Goal: Register for event/course

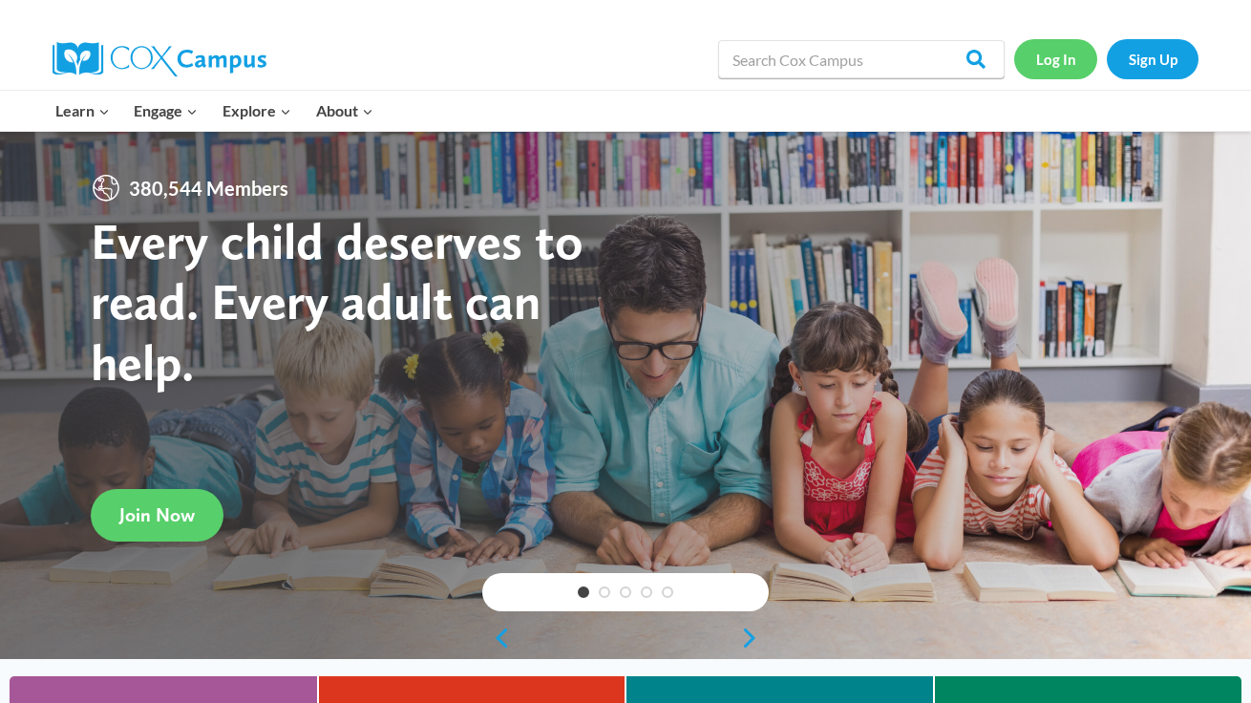
click at [1066, 67] on link "Log In" at bounding box center [1055, 58] width 83 height 39
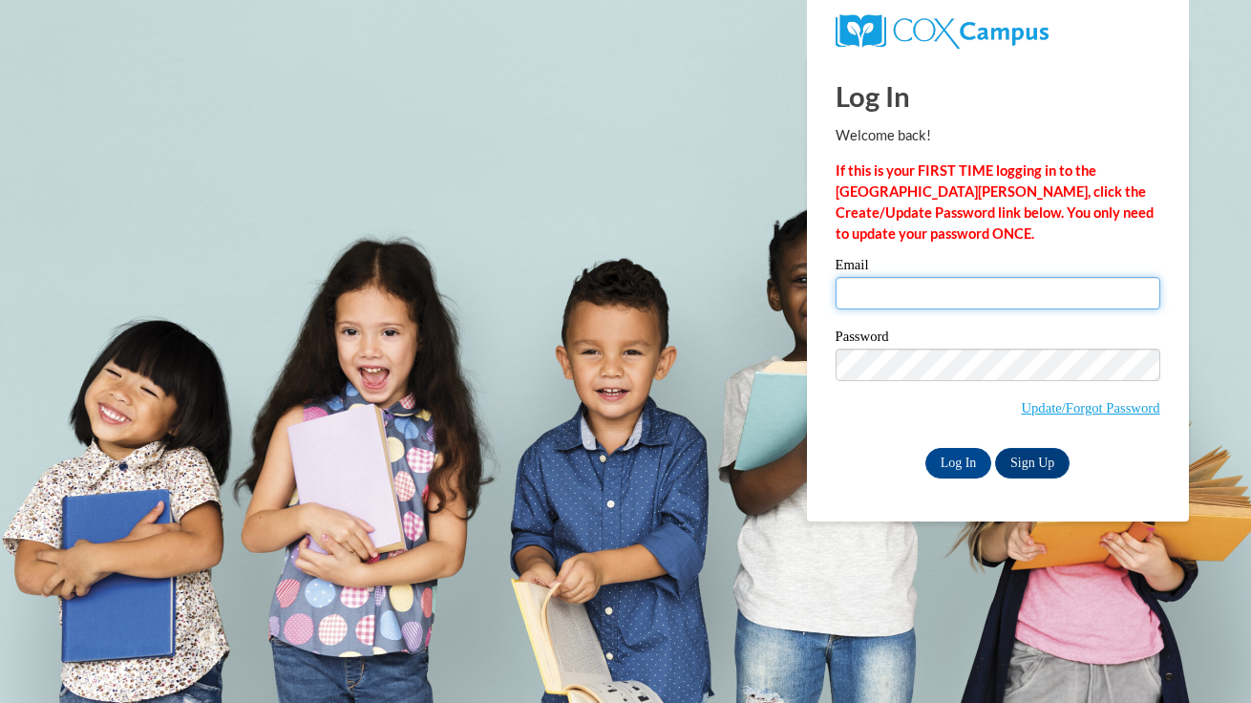
click at [908, 297] on input "Email" at bounding box center [998, 293] width 325 height 32
type input "jgarrow@waukesha.k12.wi.us"
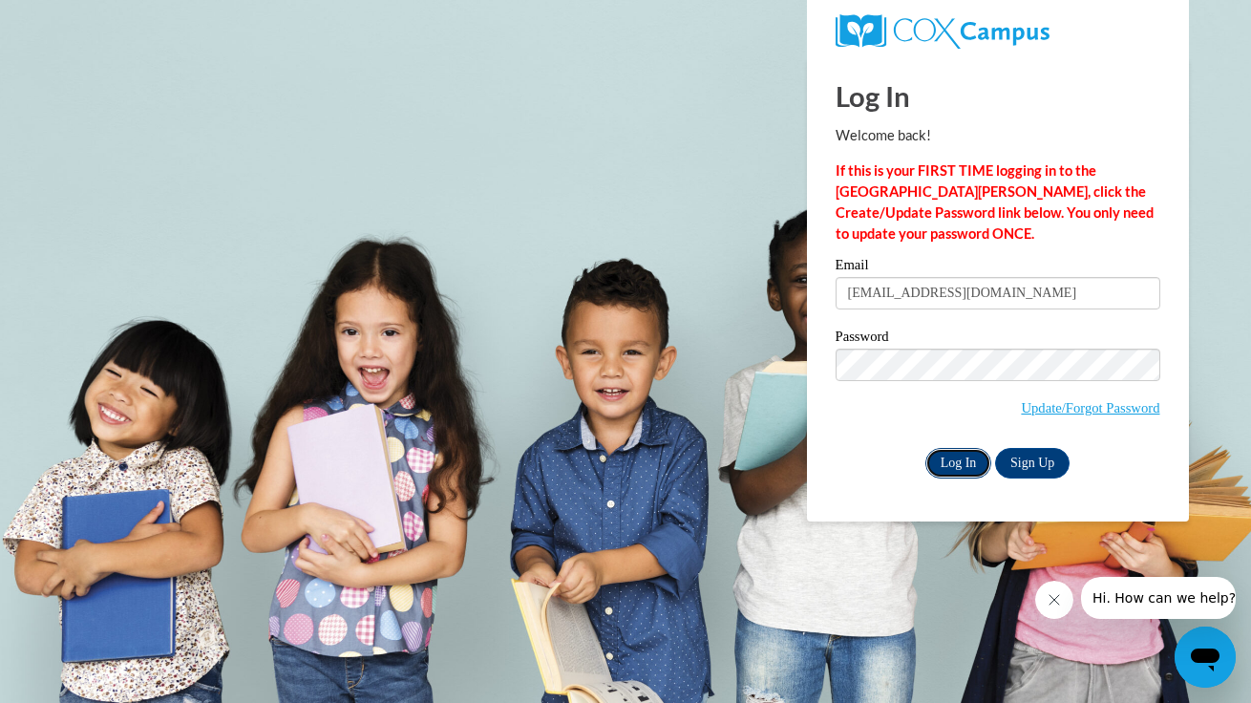
click at [956, 464] on input "Log In" at bounding box center [959, 463] width 67 height 31
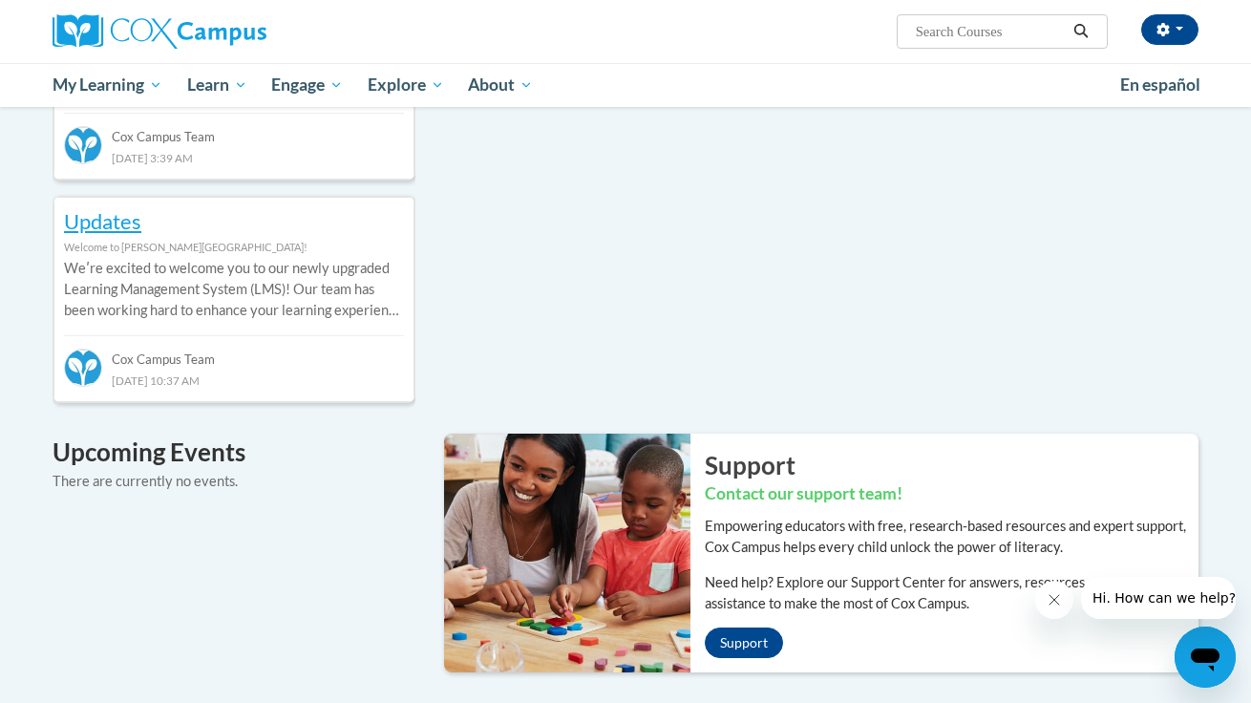
scroll to position [444, 0]
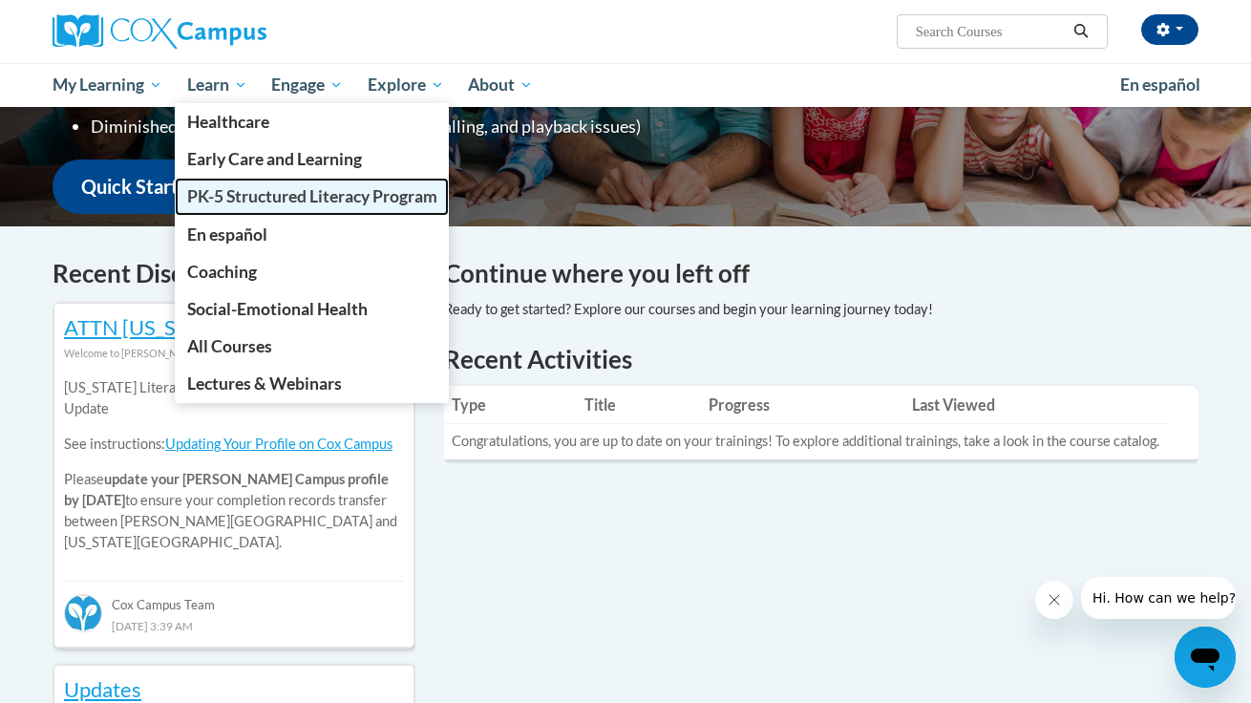
click at [222, 203] on span "PK-5 Structured Literacy Program" at bounding box center [312, 196] width 250 height 20
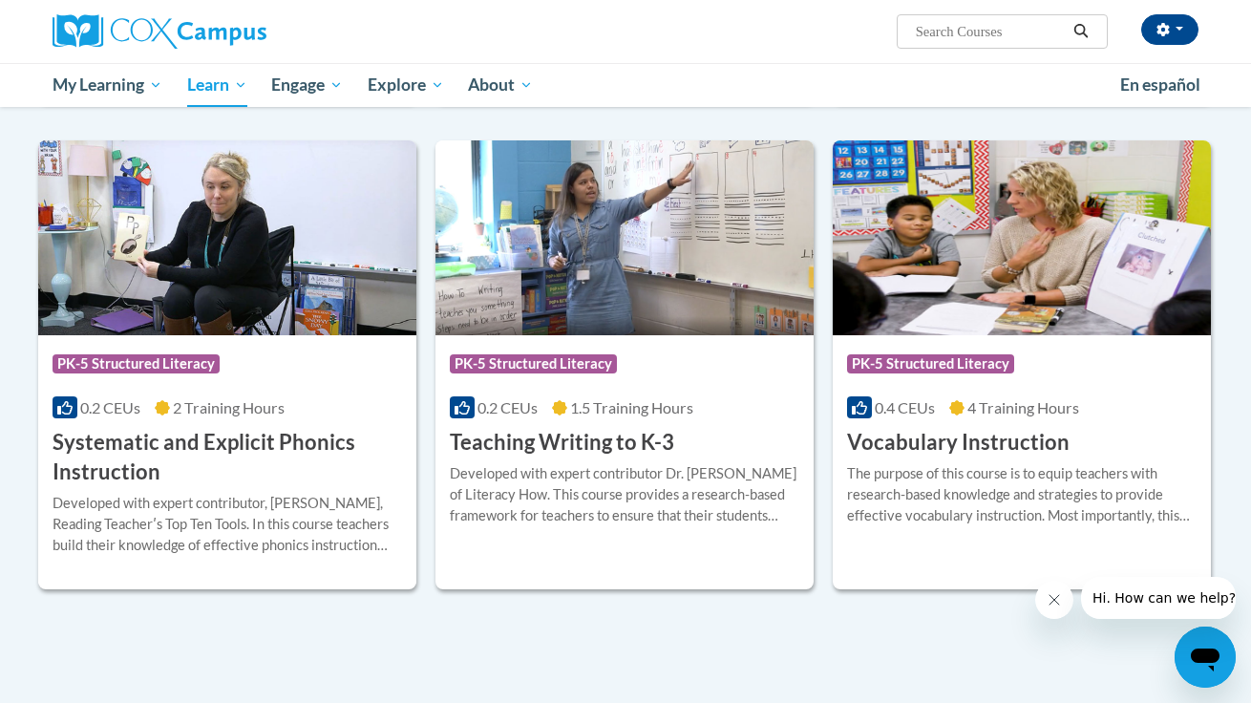
scroll to position [2021, 0]
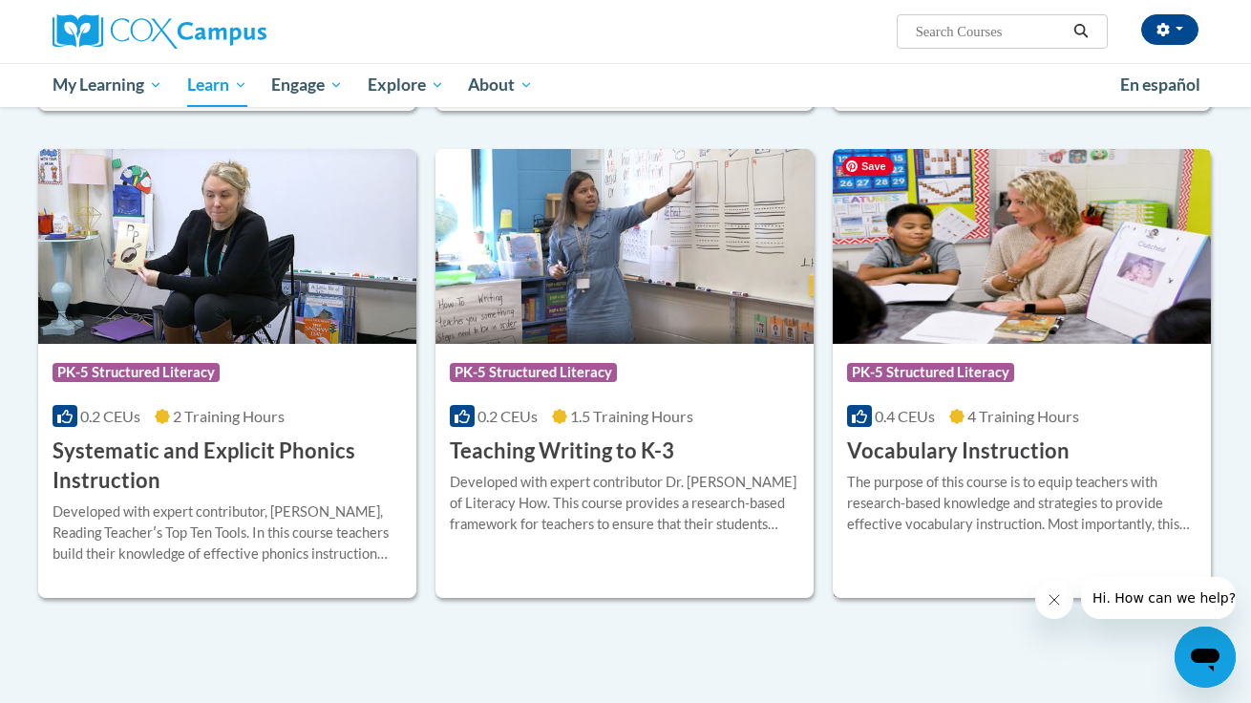
click at [975, 291] on img at bounding box center [1022, 246] width 378 height 195
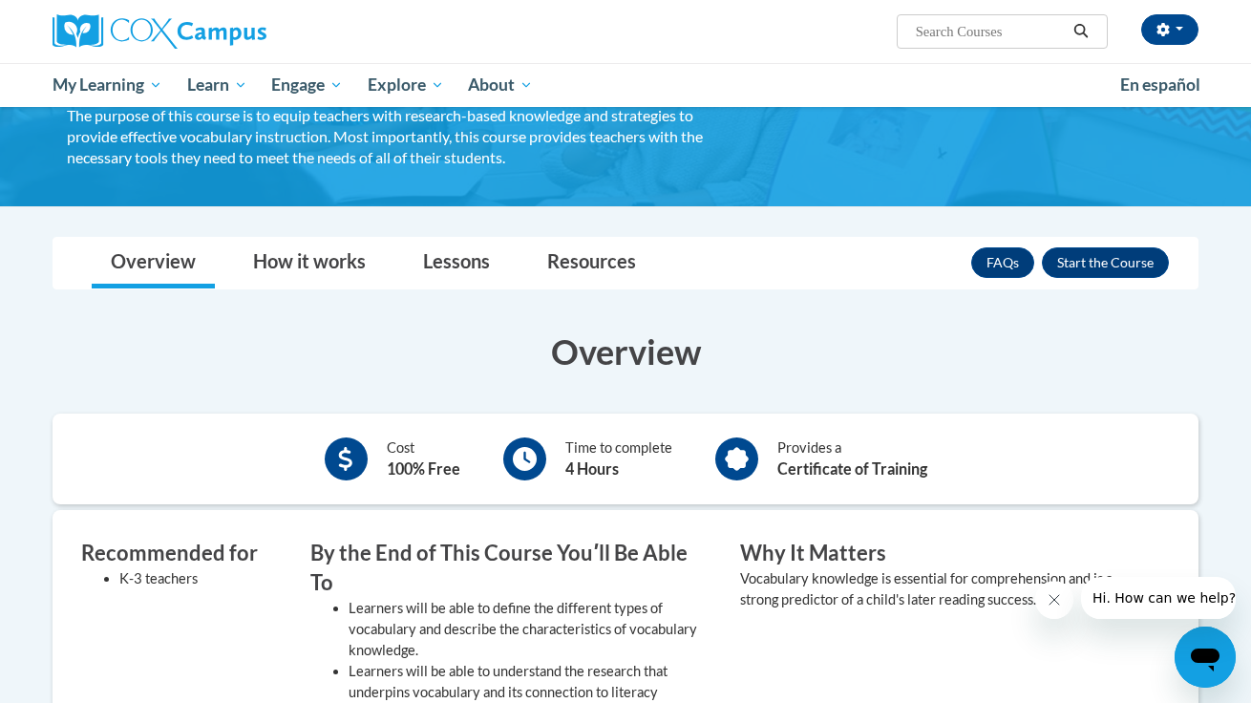
scroll to position [143, 0]
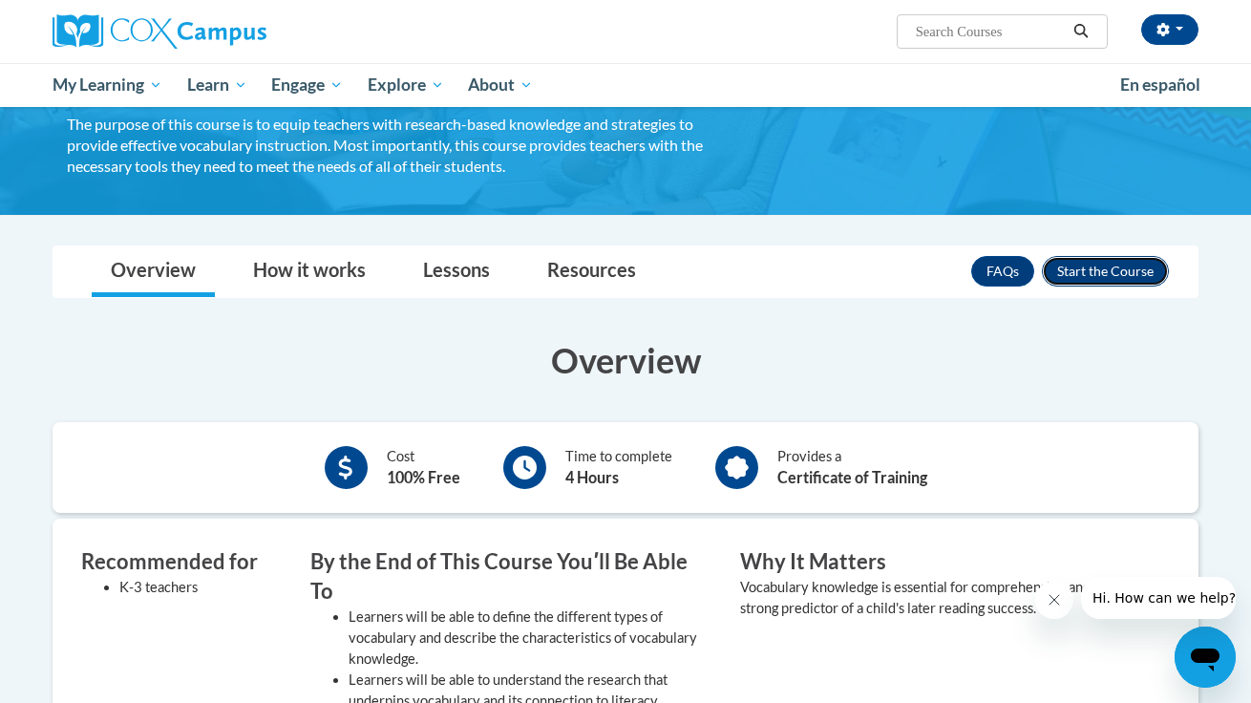
click at [1107, 269] on button "Enroll" at bounding box center [1105, 271] width 127 height 31
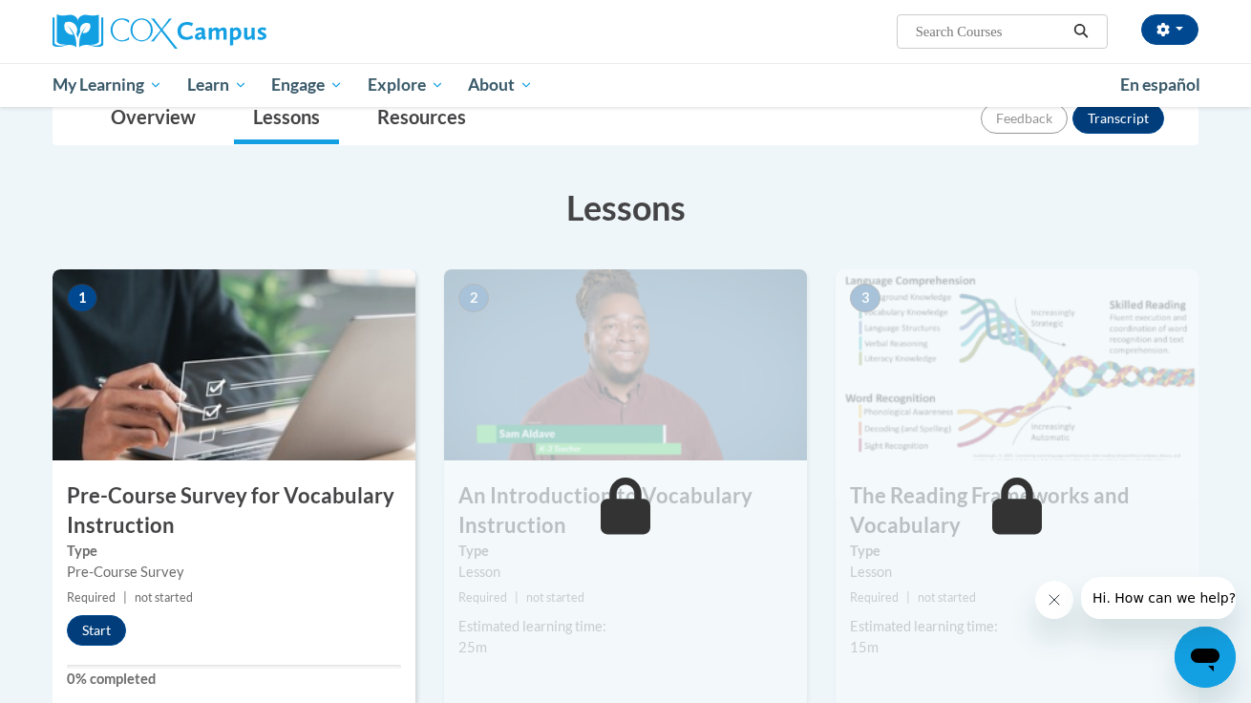
scroll to position [231, 0]
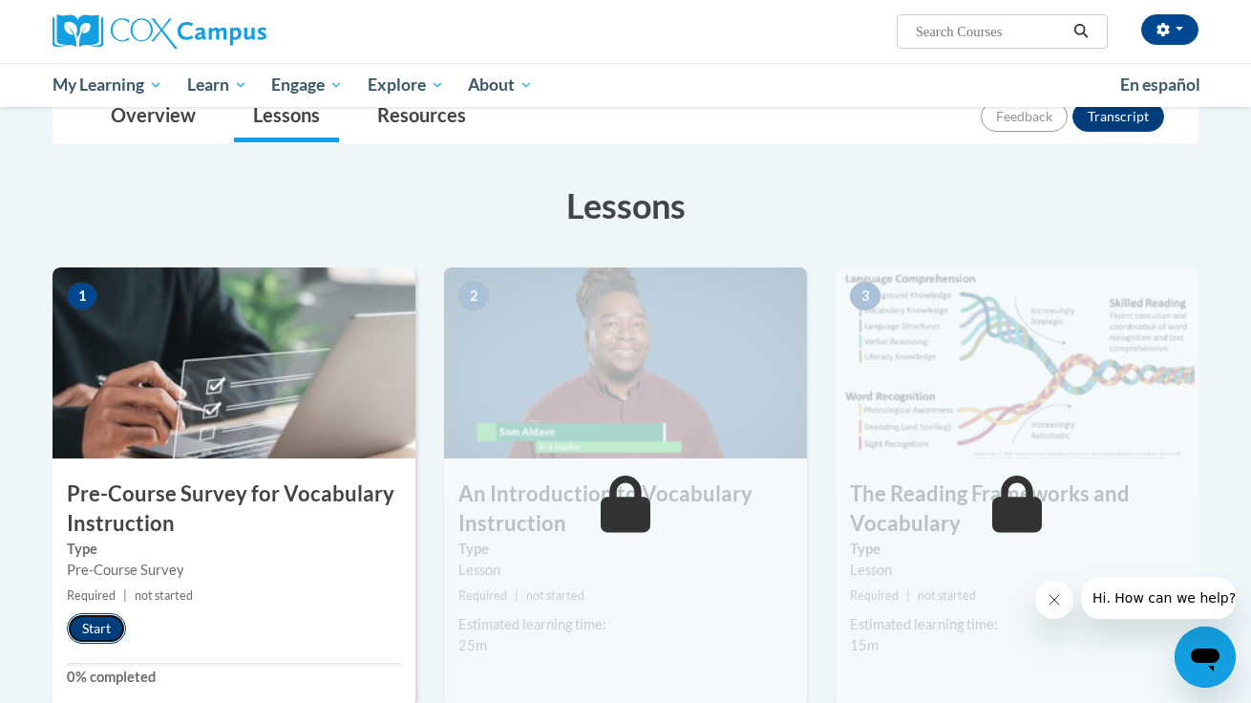
click at [97, 632] on button "Start" at bounding box center [96, 628] width 59 height 31
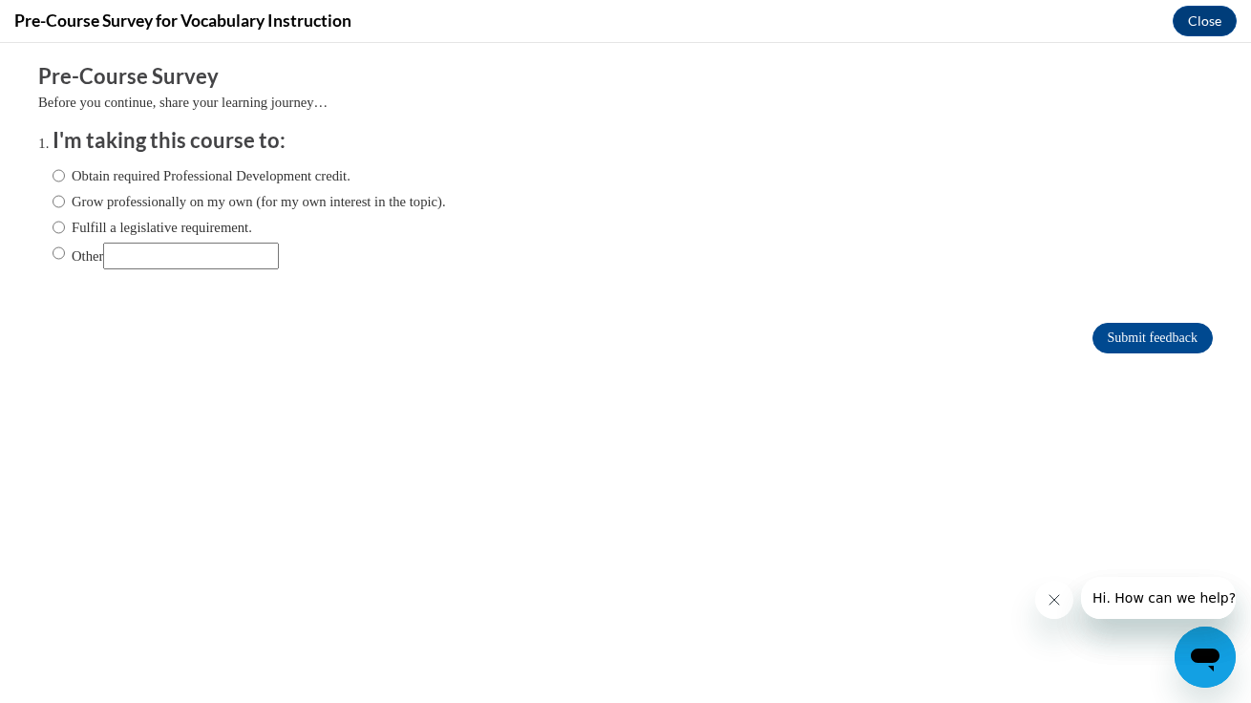
scroll to position [0, 0]
click at [203, 179] on label "Obtain required Professional Development credit." at bounding box center [202, 175] width 298 height 21
click at [65, 179] on input "Obtain required Professional Development credit." at bounding box center [59, 175] width 12 height 21
radio input "true"
click at [1133, 339] on input "Submit feedback" at bounding box center [1153, 338] width 120 height 31
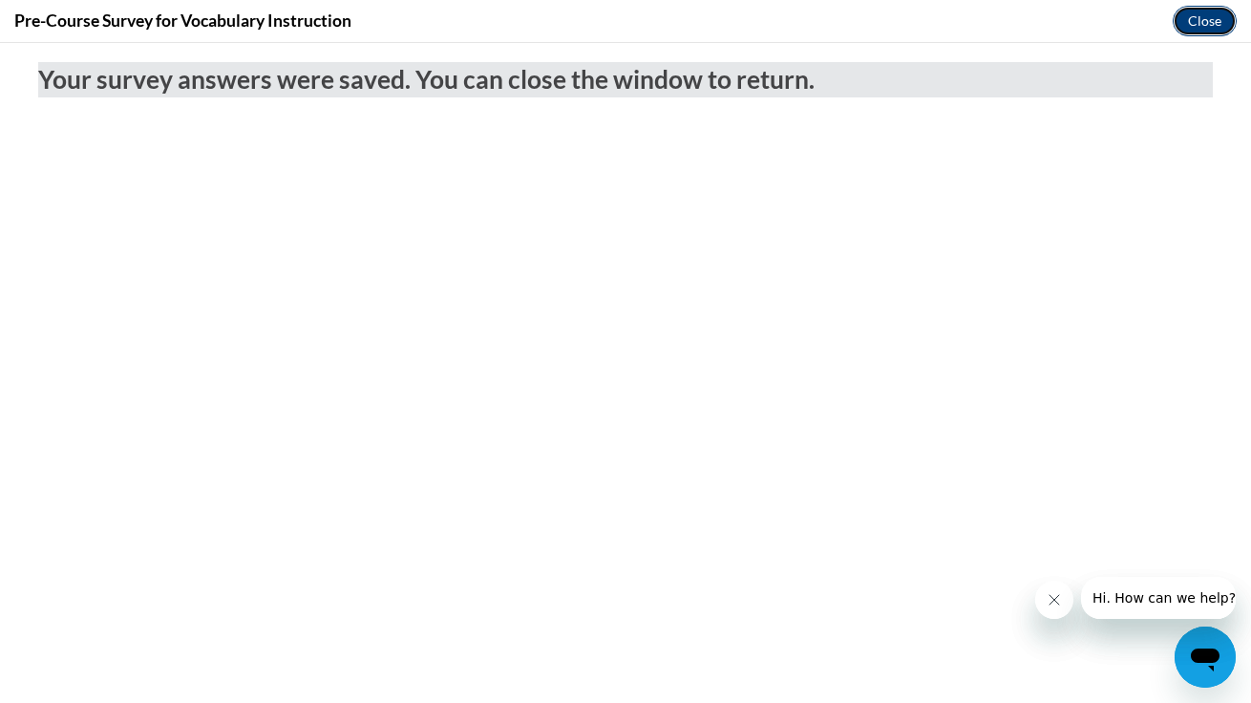
click at [1209, 18] on button "Close" at bounding box center [1205, 21] width 64 height 31
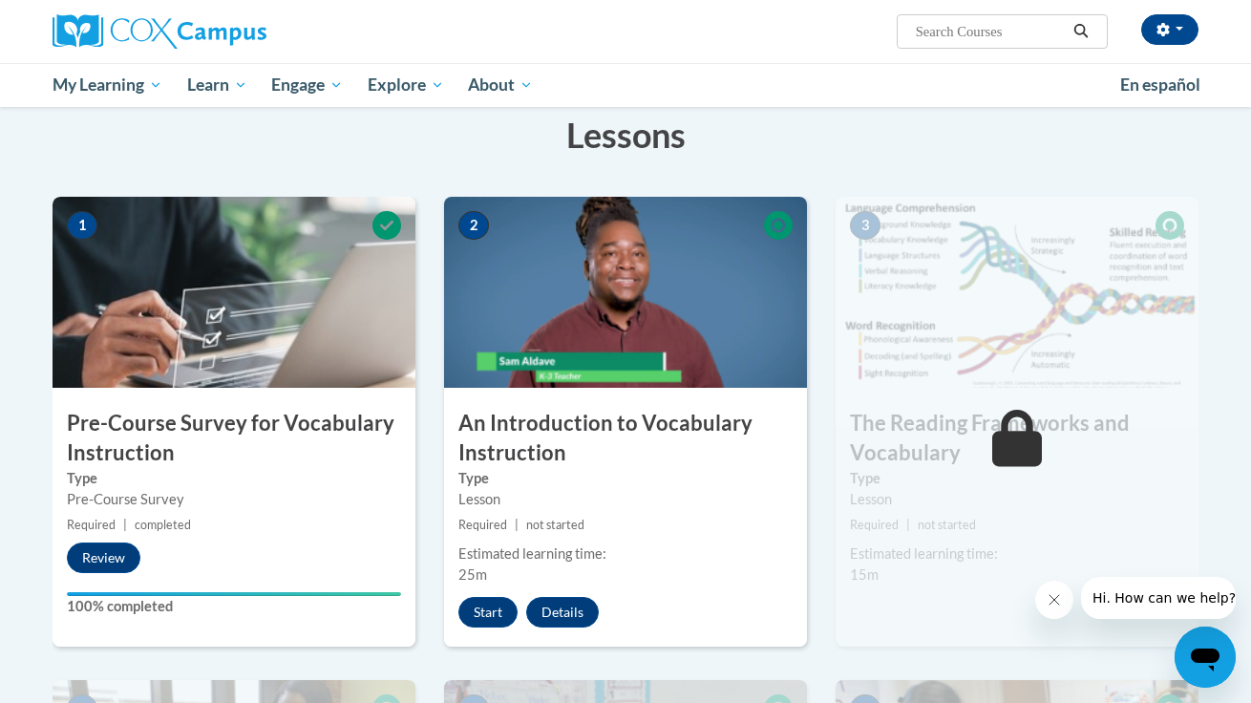
scroll to position [304, 0]
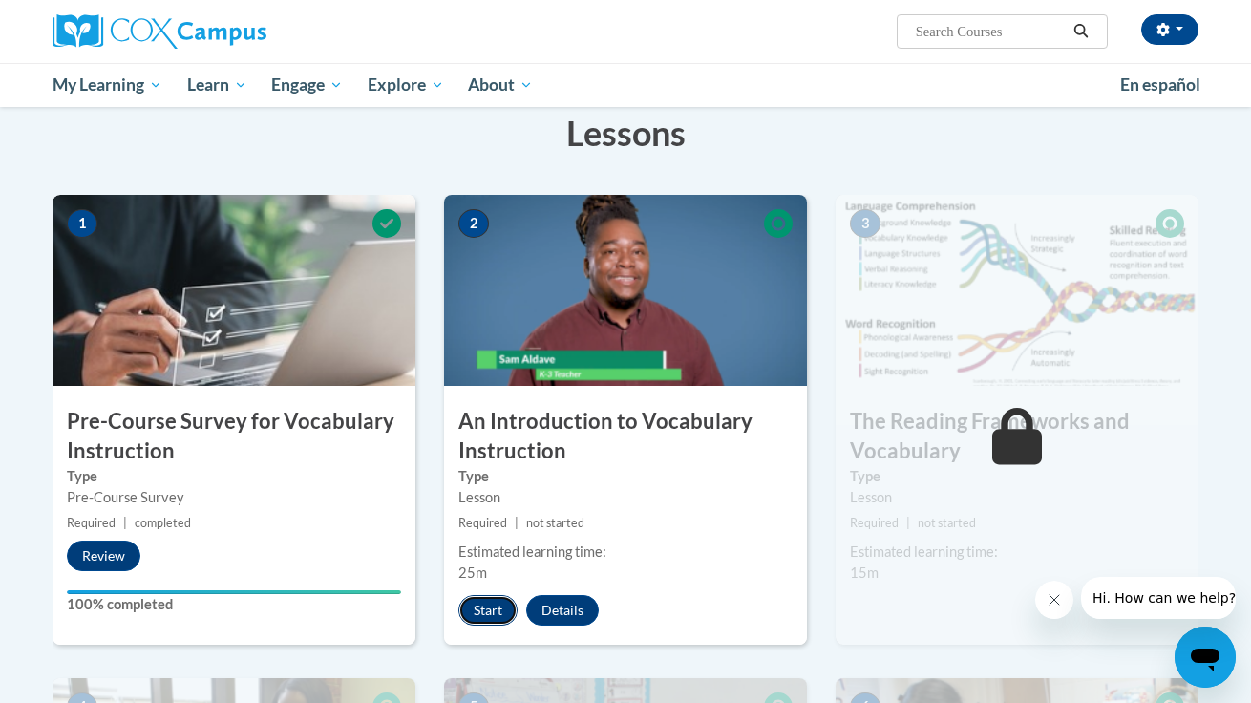
click at [487, 613] on button "Start" at bounding box center [487, 610] width 59 height 31
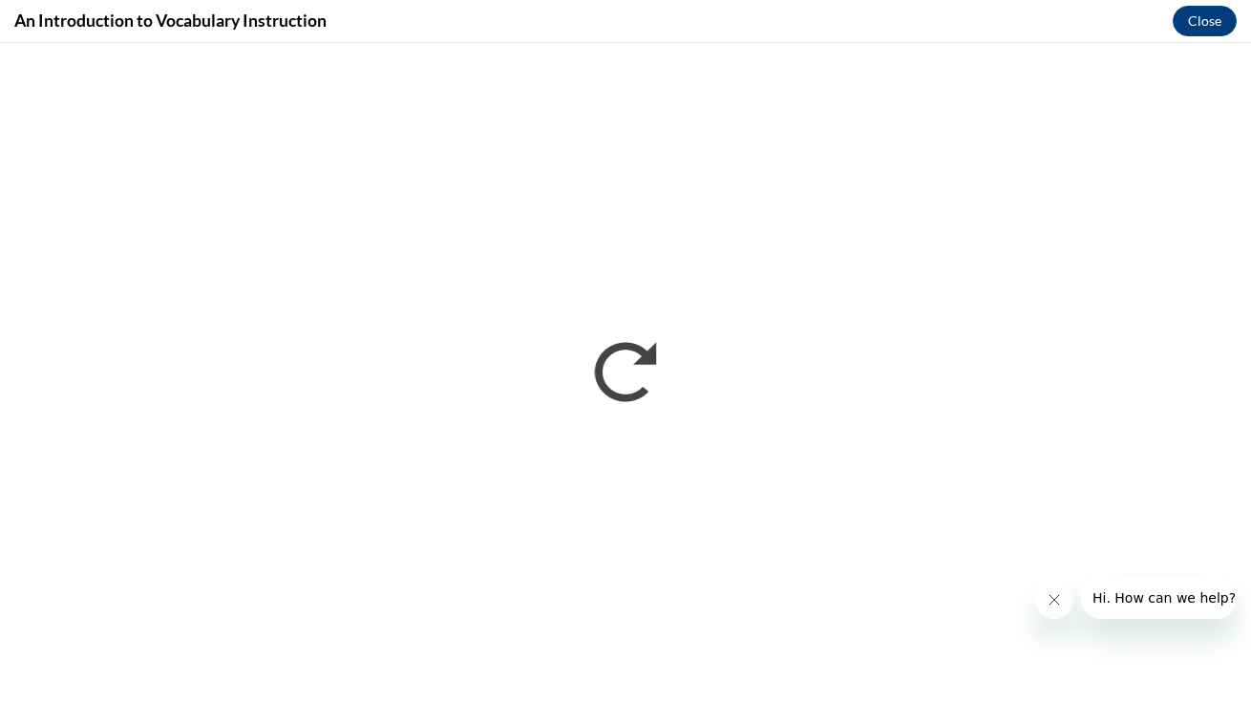
scroll to position [0, 0]
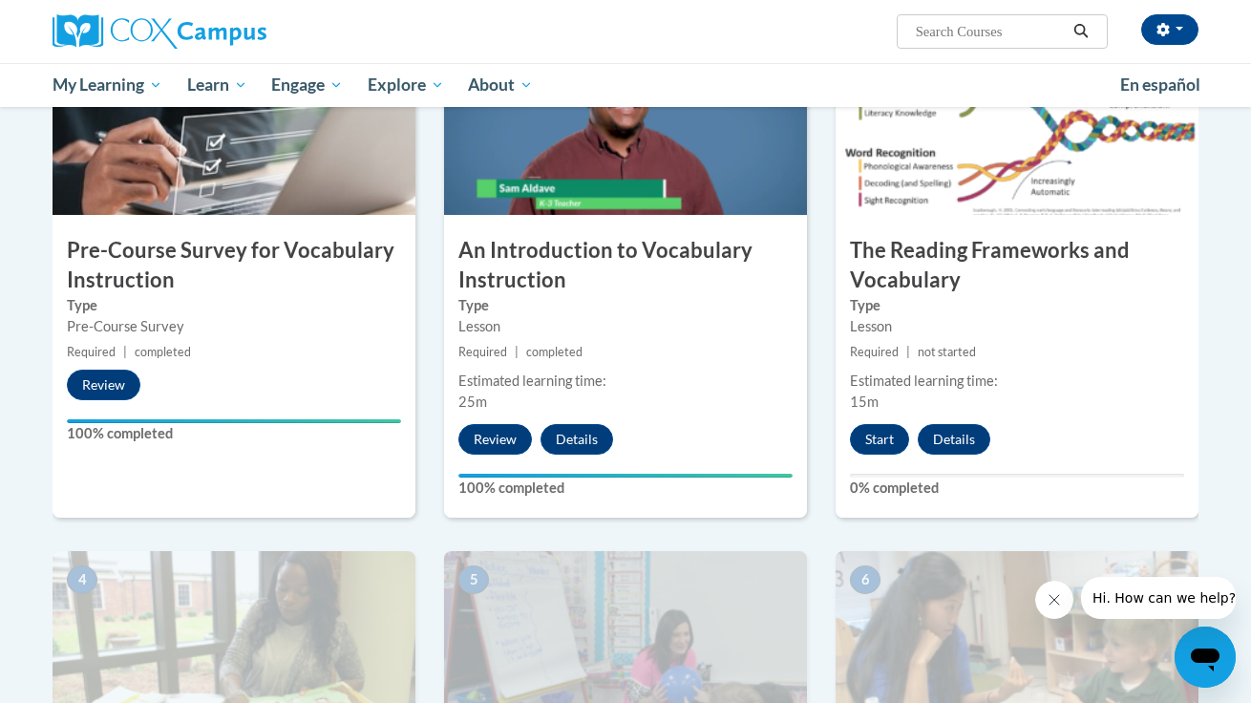
scroll to position [497, 0]
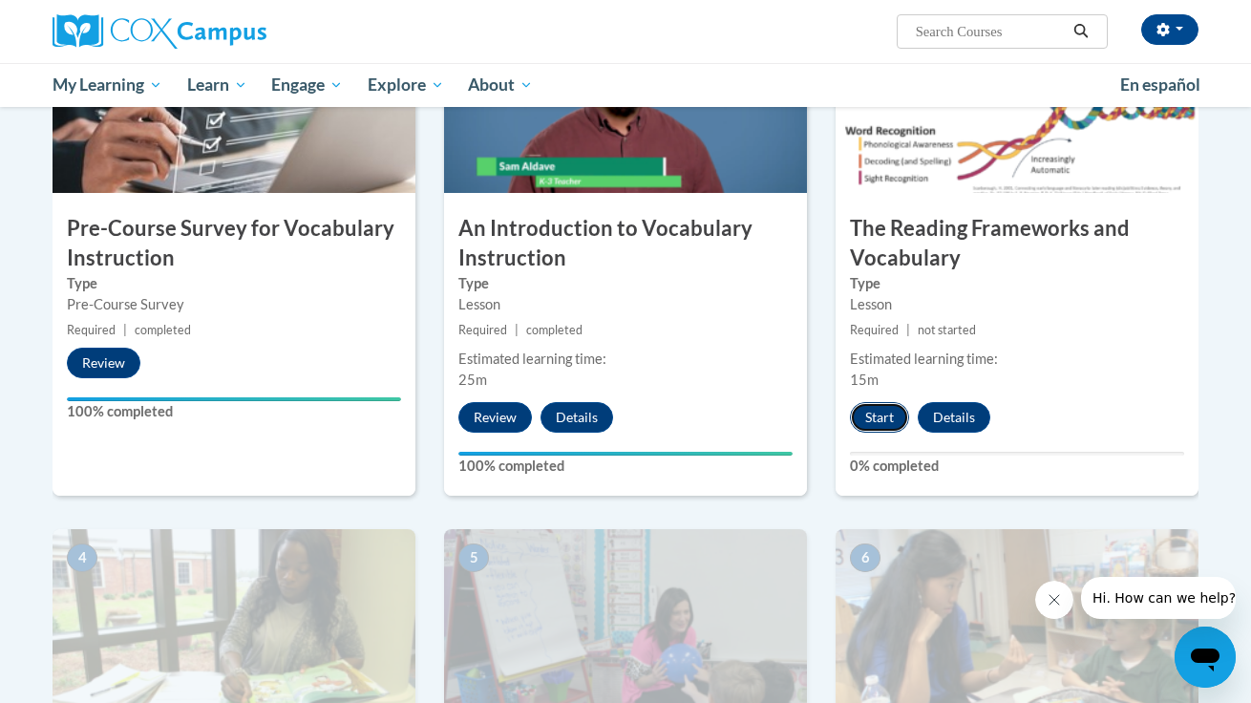
click at [900, 411] on button "Start" at bounding box center [879, 417] width 59 height 31
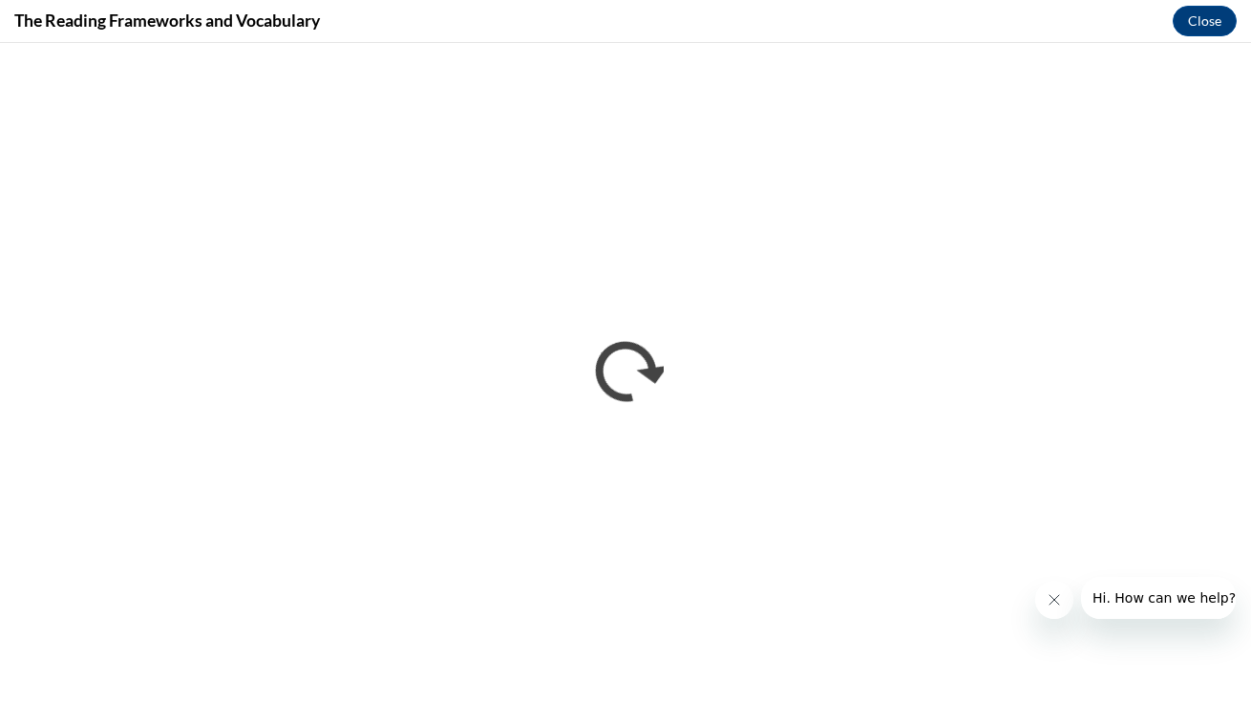
scroll to position [0, 0]
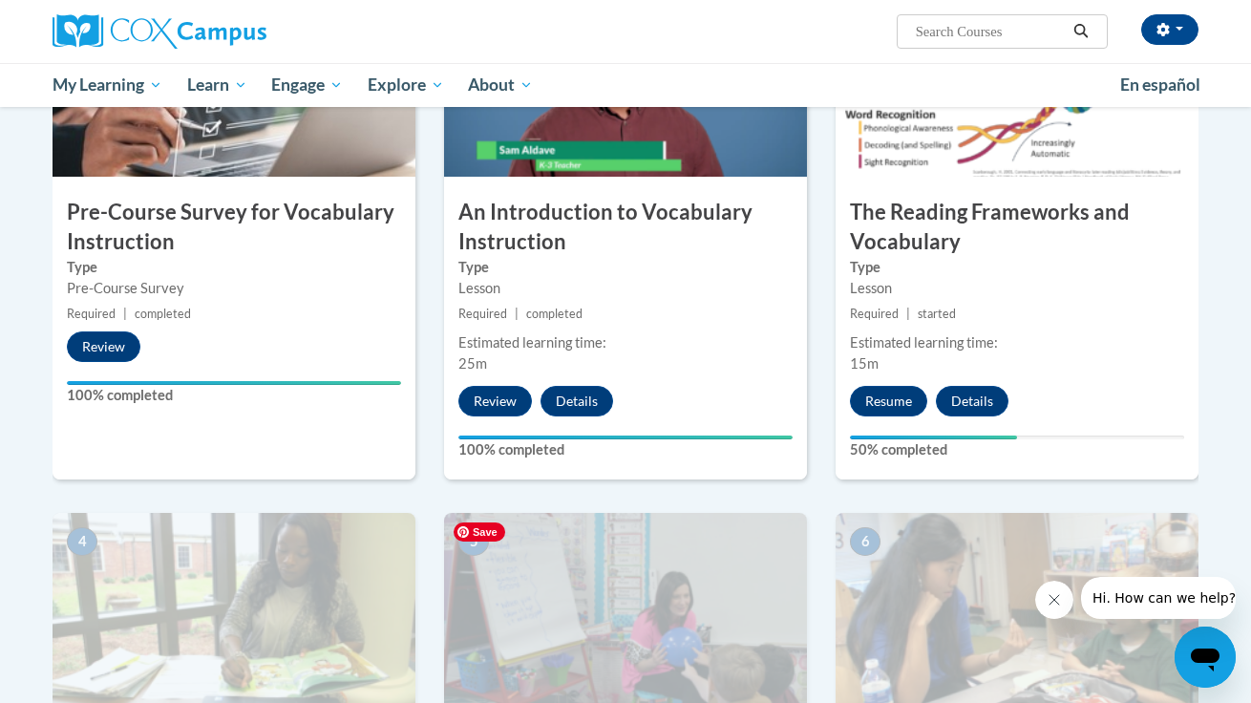
scroll to position [448, 0]
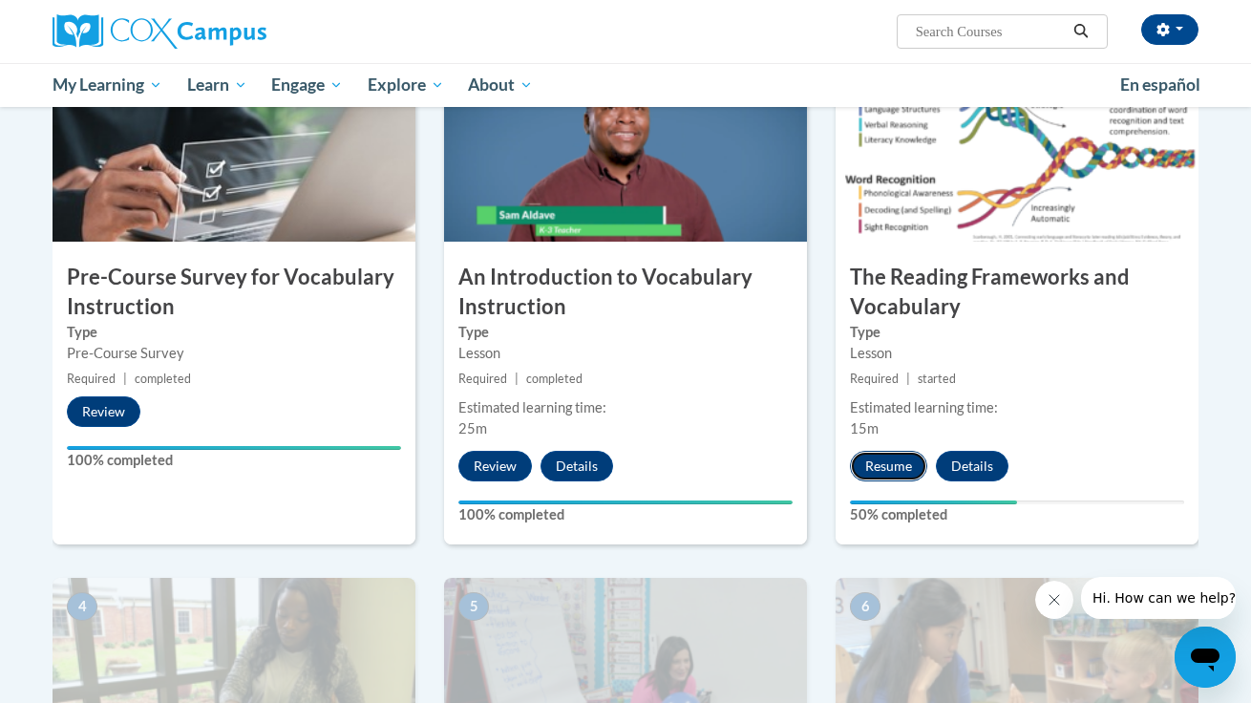
click at [876, 473] on button "Resume" at bounding box center [888, 466] width 77 height 31
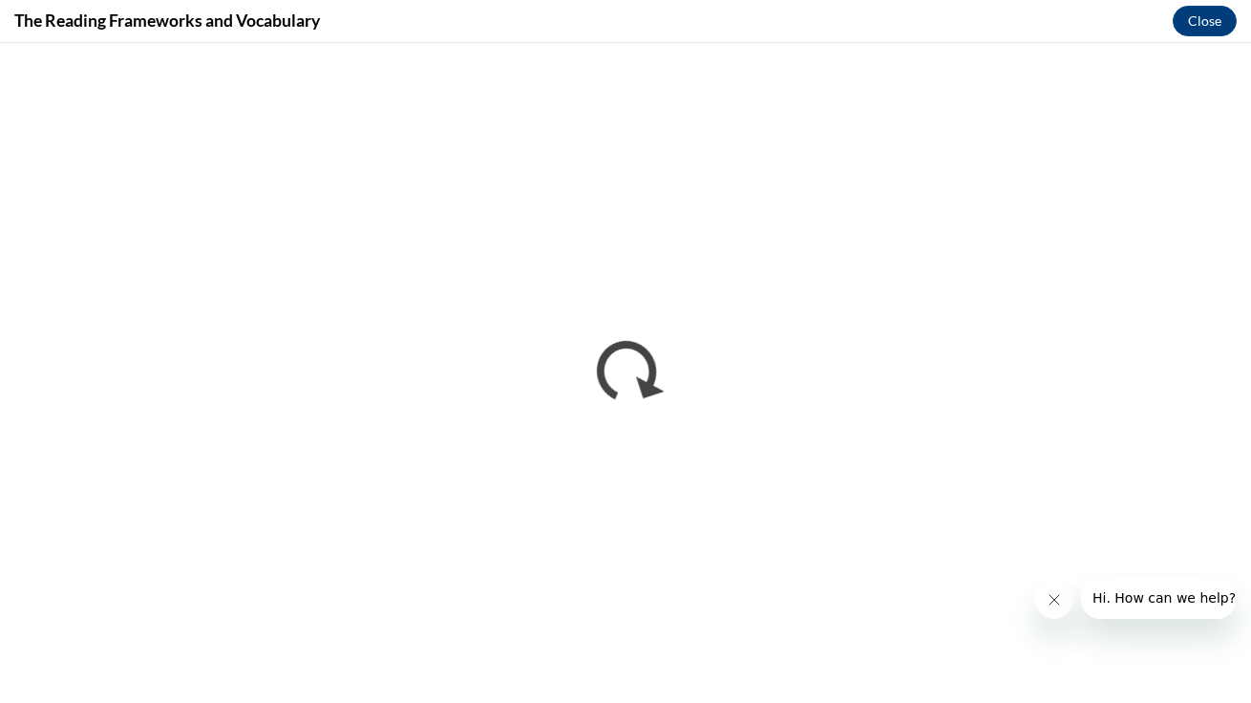
scroll to position [0, 0]
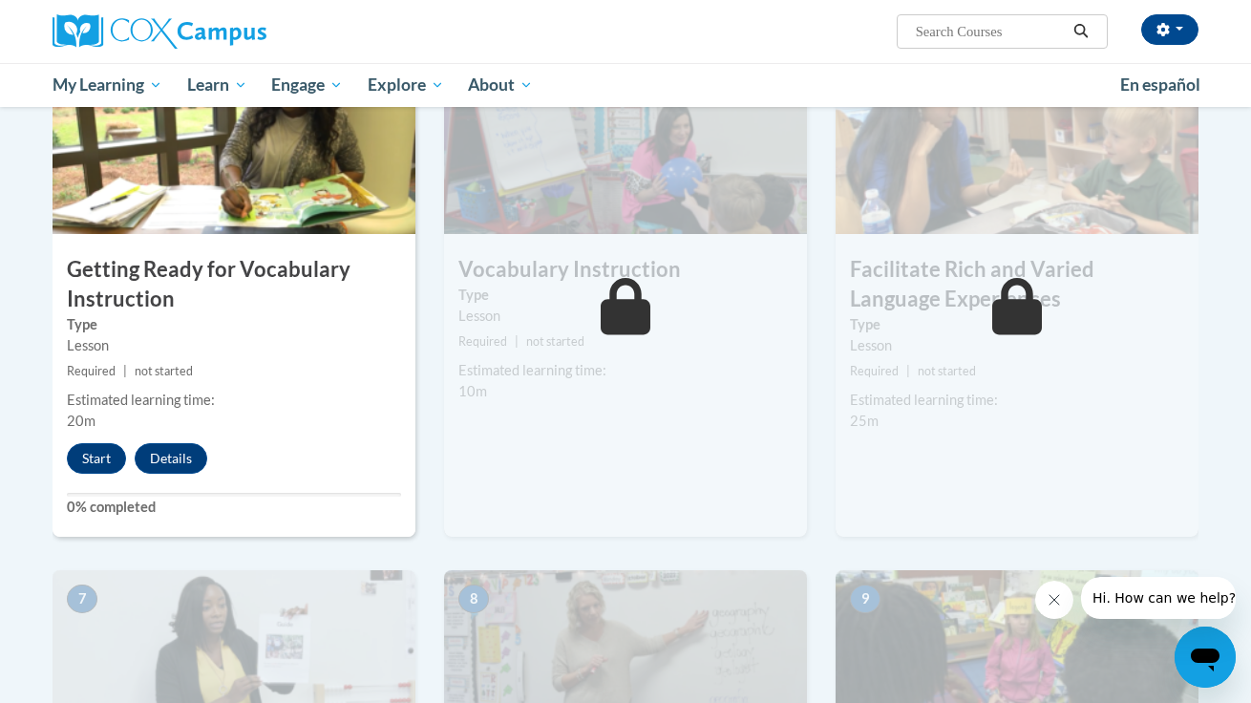
scroll to position [986, 0]
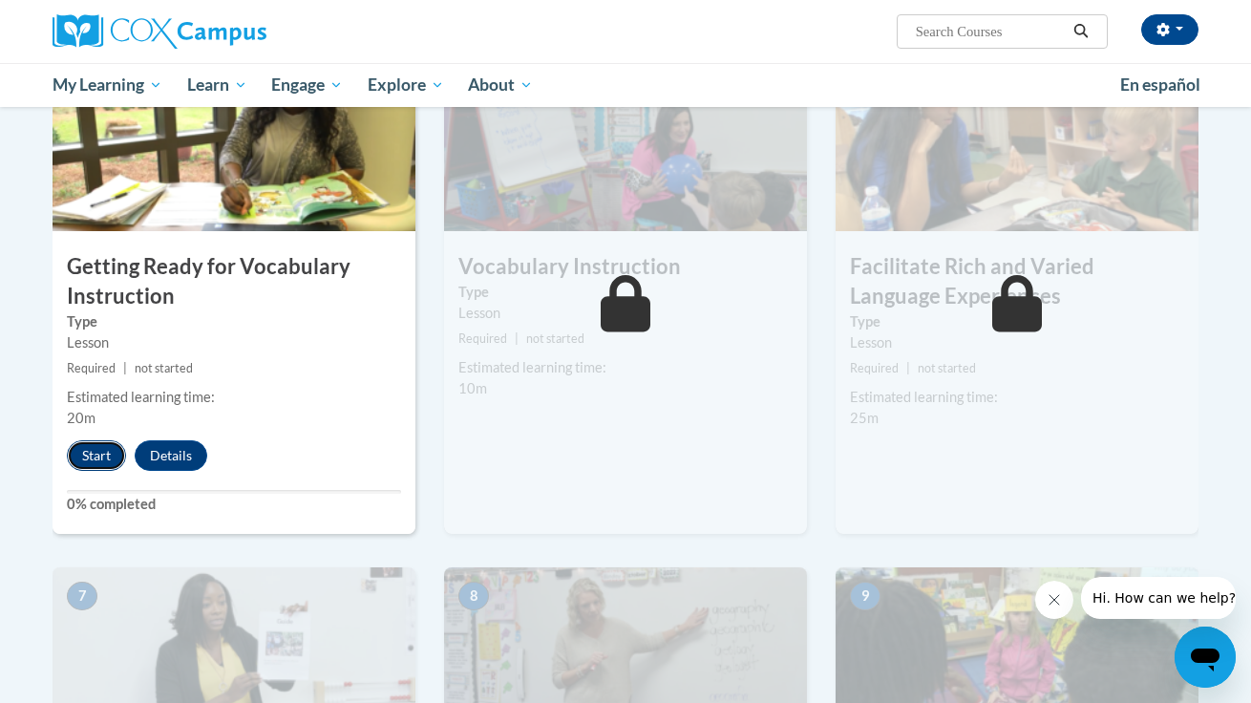
click at [100, 446] on button "Start" at bounding box center [96, 455] width 59 height 31
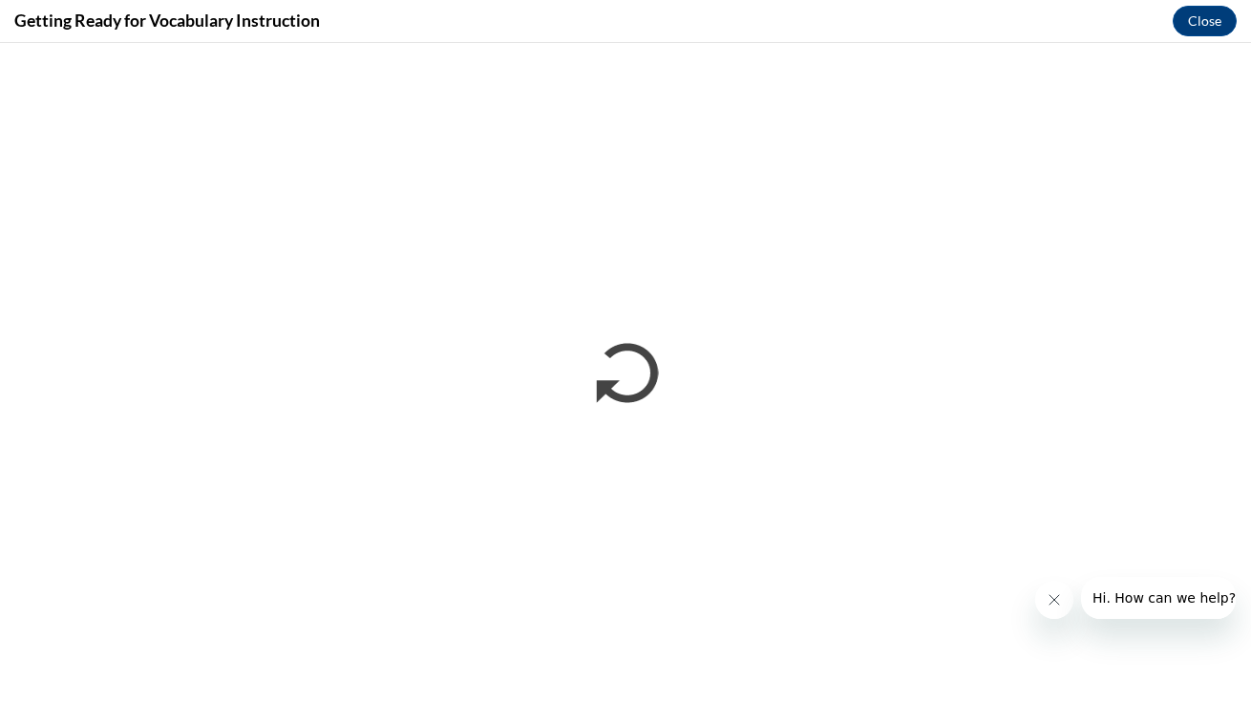
scroll to position [0, 0]
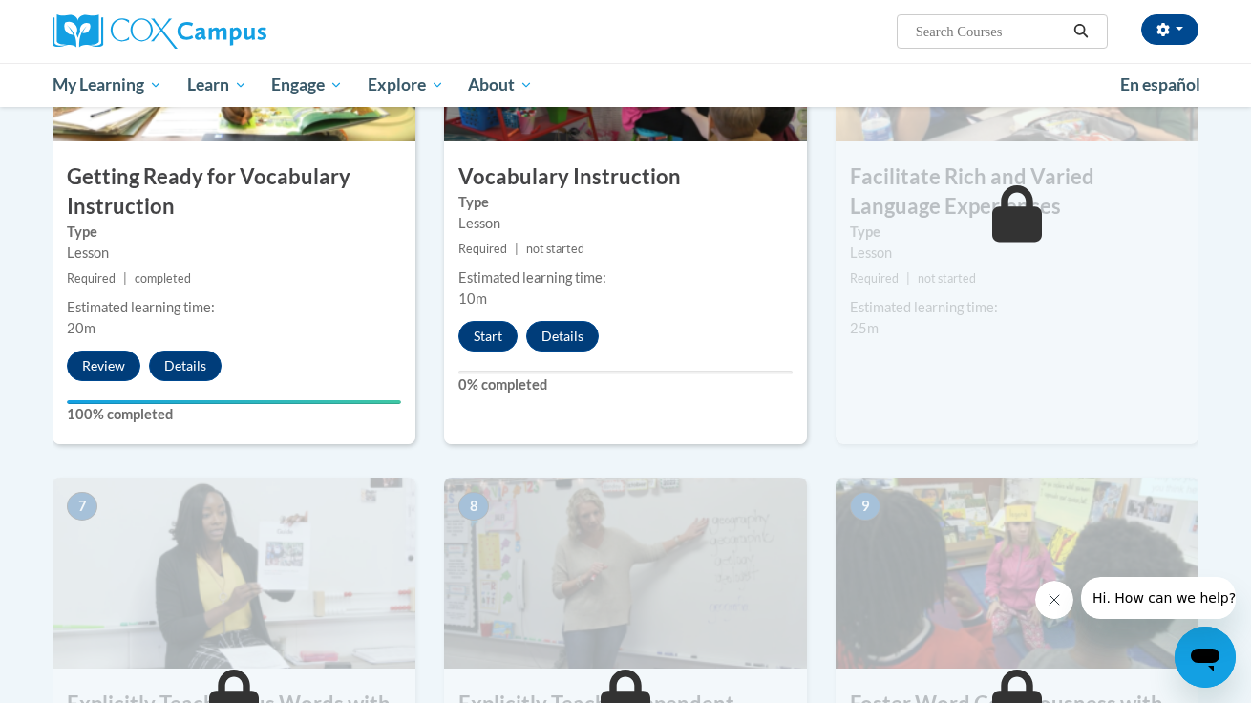
scroll to position [1080, 0]
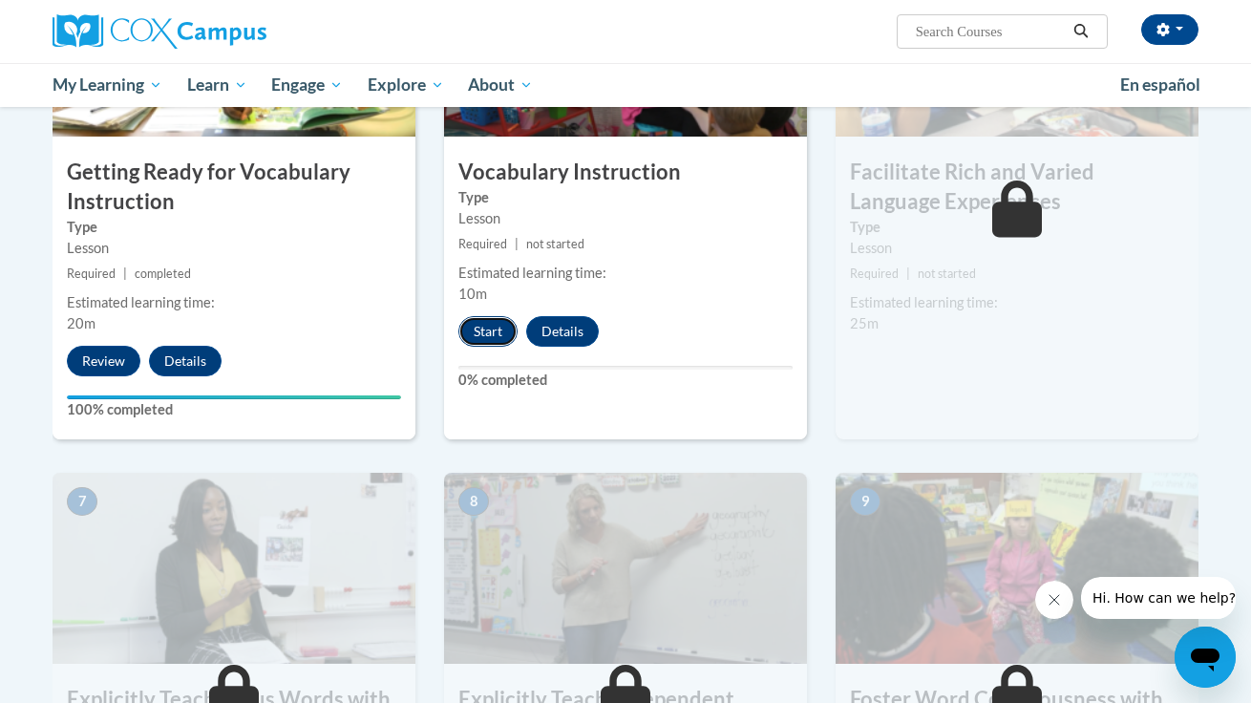
click at [505, 327] on button "Start" at bounding box center [487, 331] width 59 height 31
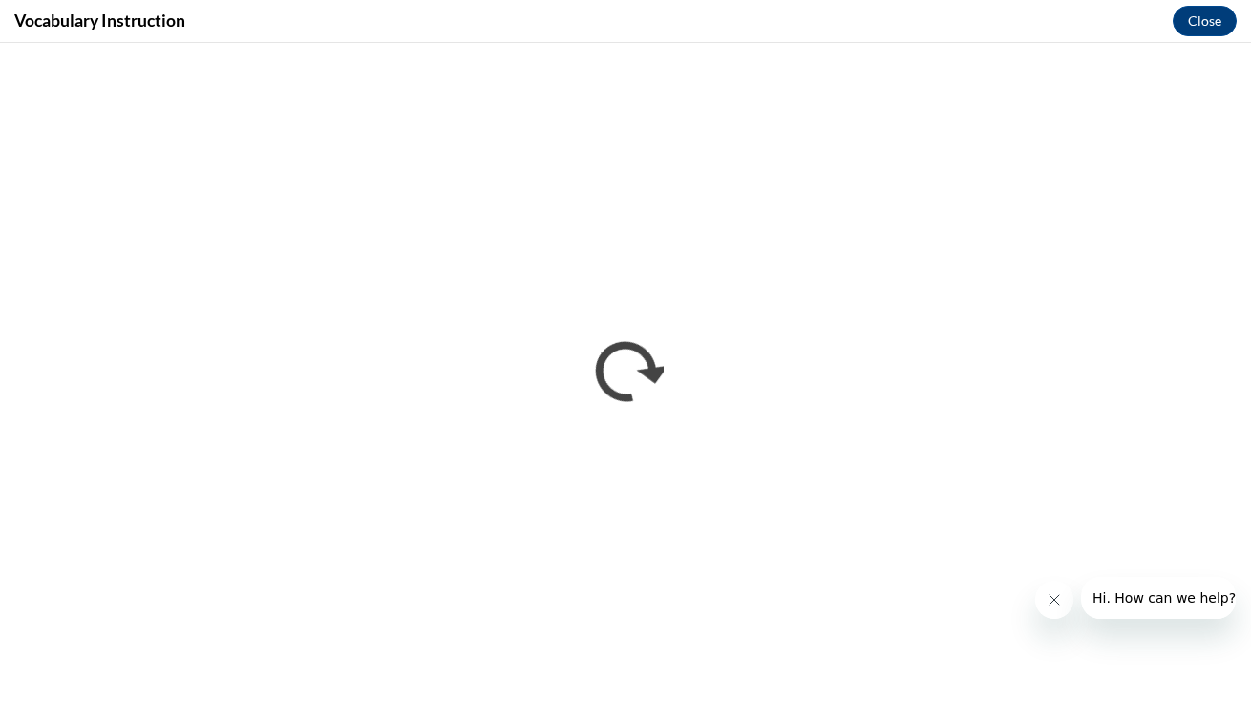
scroll to position [0, 0]
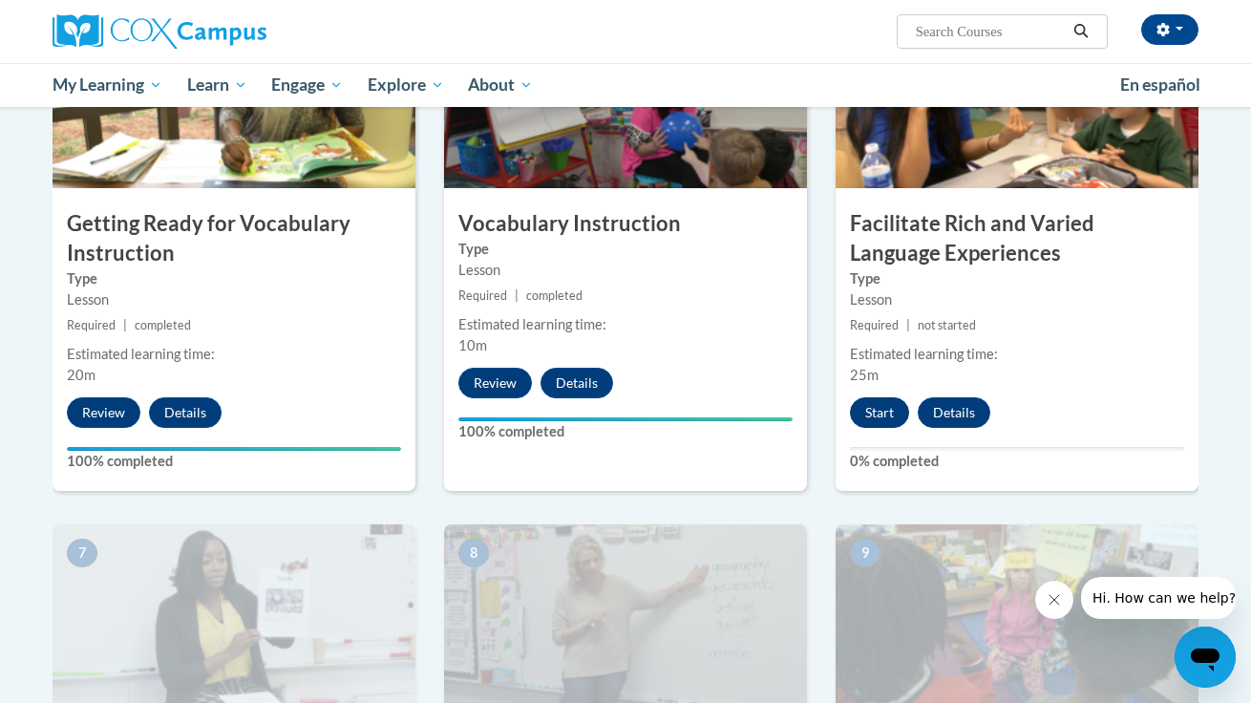
scroll to position [1027, 0]
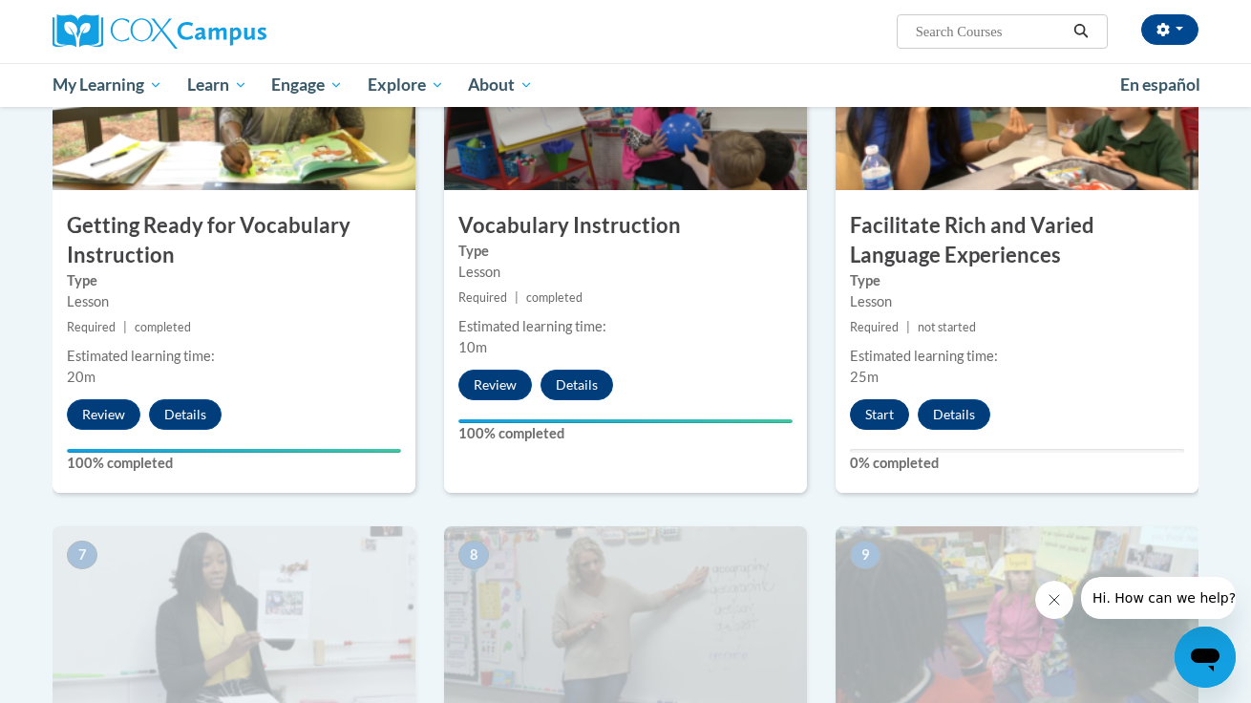
click at [884, 413] on button "Start" at bounding box center [879, 414] width 59 height 31
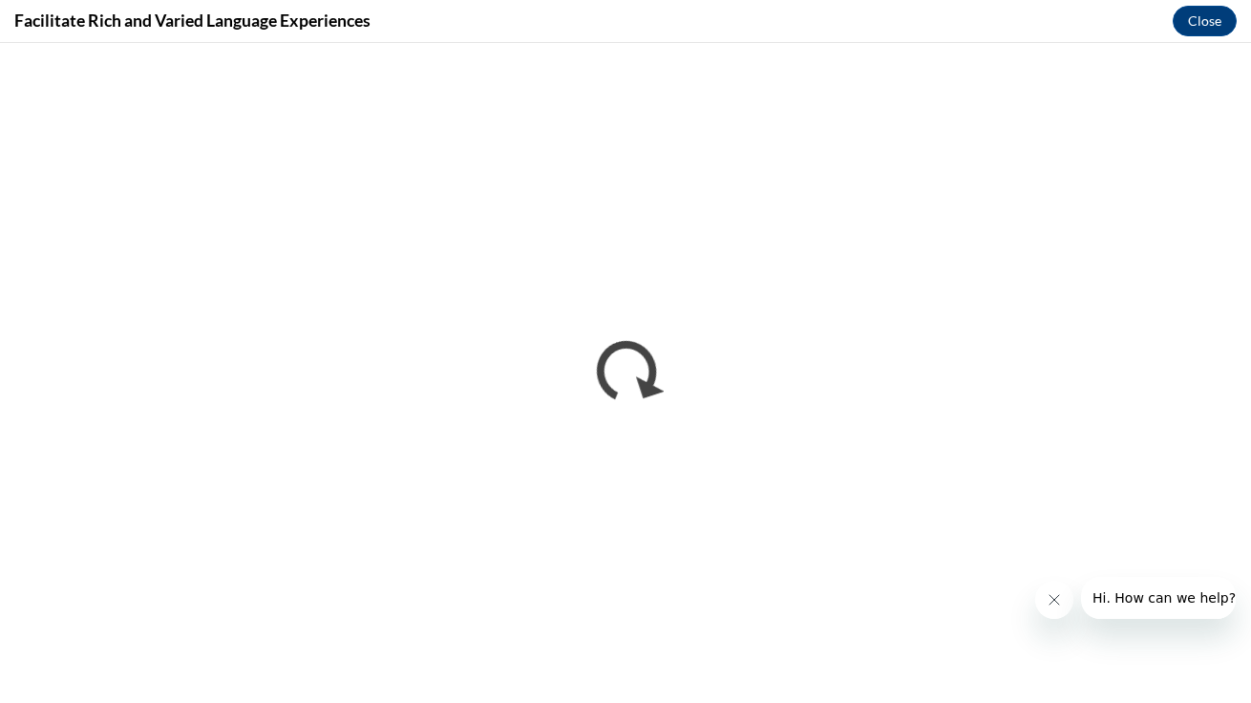
scroll to position [0, 0]
